Goal: Transaction & Acquisition: Purchase product/service

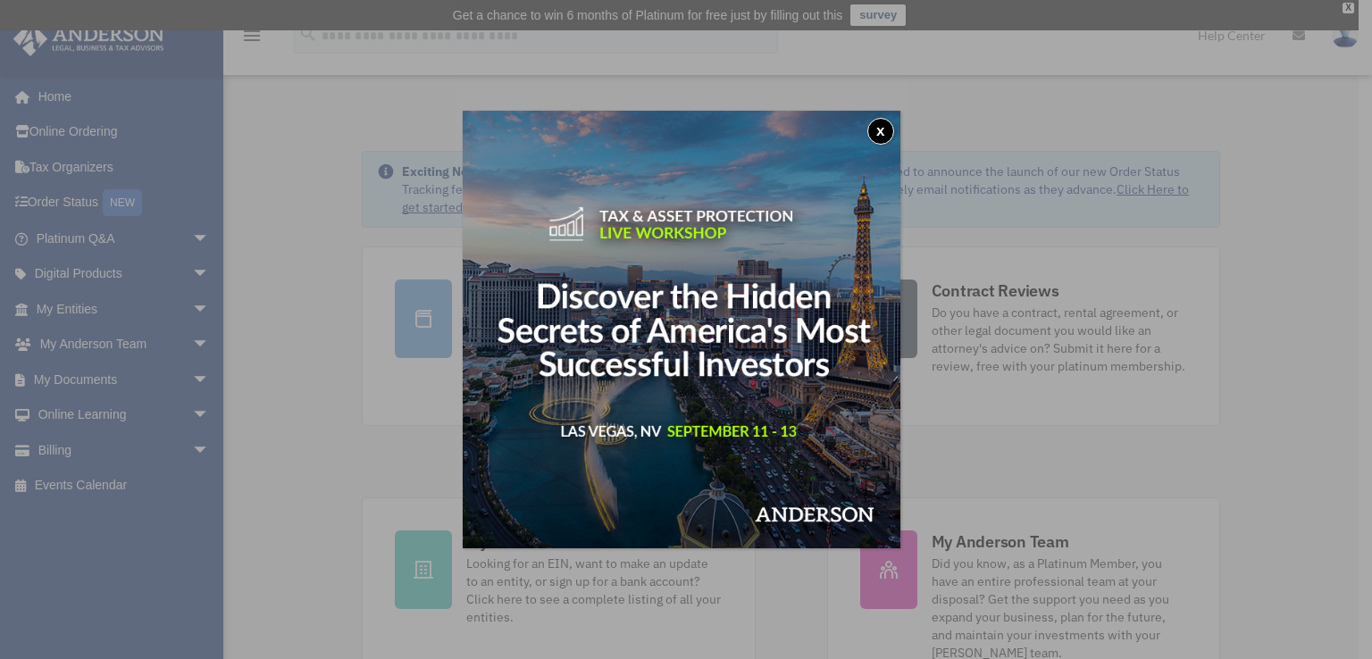
click at [894, 122] on button "x" at bounding box center [880, 131] width 27 height 27
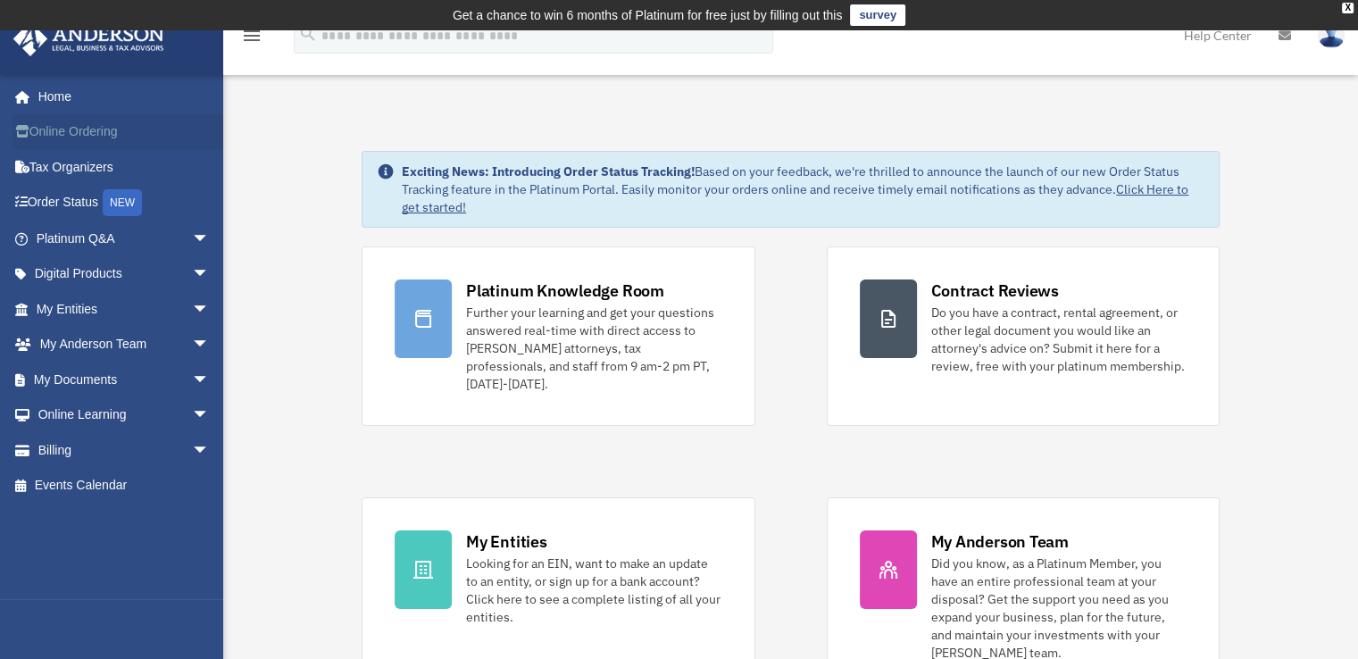
click at [86, 141] on link "Online Ordering" at bounding box center [125, 132] width 224 height 36
click at [89, 138] on link "Online Ordering" at bounding box center [125, 132] width 224 height 36
